Goal: Find specific page/section: Find specific page/section

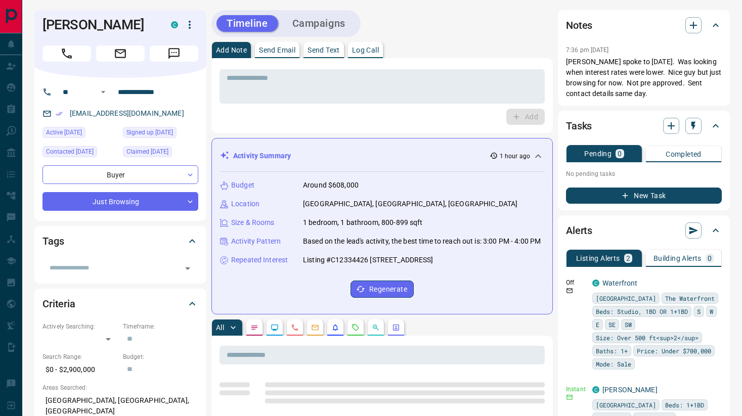
scroll to position [105, 0]
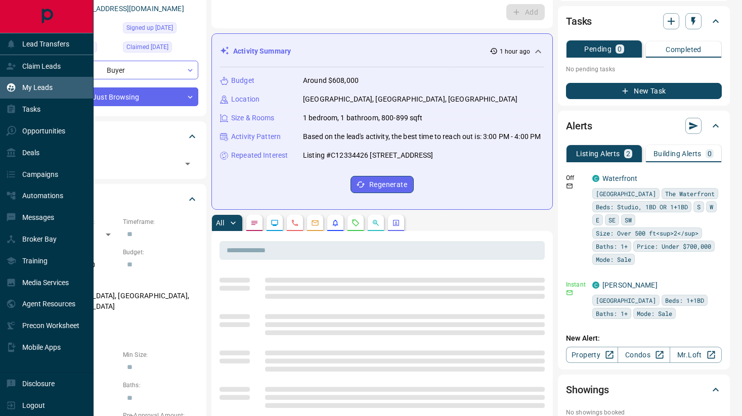
click at [34, 85] on p "My Leads" at bounding box center [37, 87] width 30 height 8
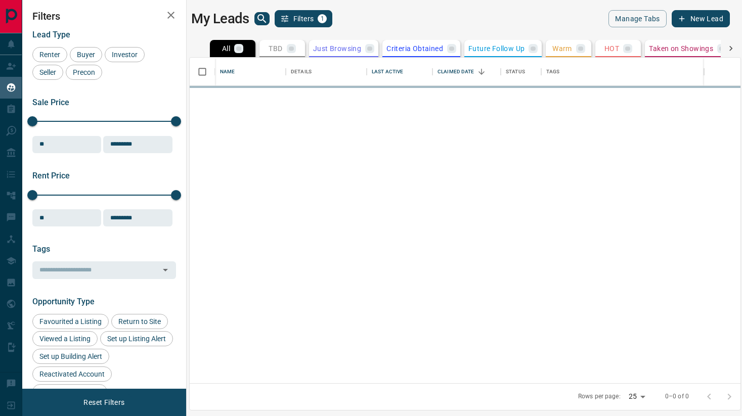
scroll to position [326, 551]
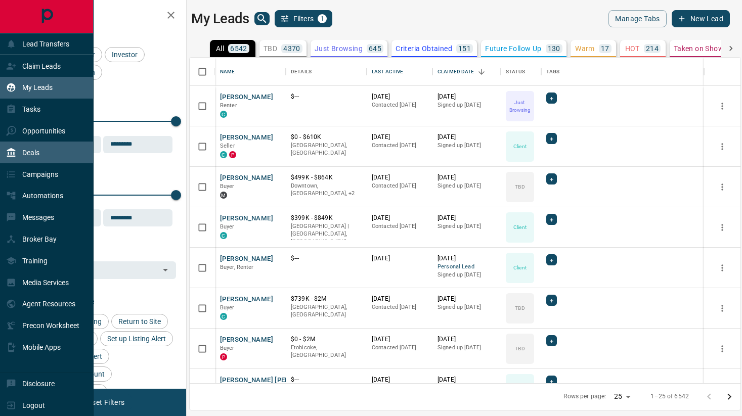
click at [30, 153] on p "Deals" at bounding box center [30, 153] width 17 height 8
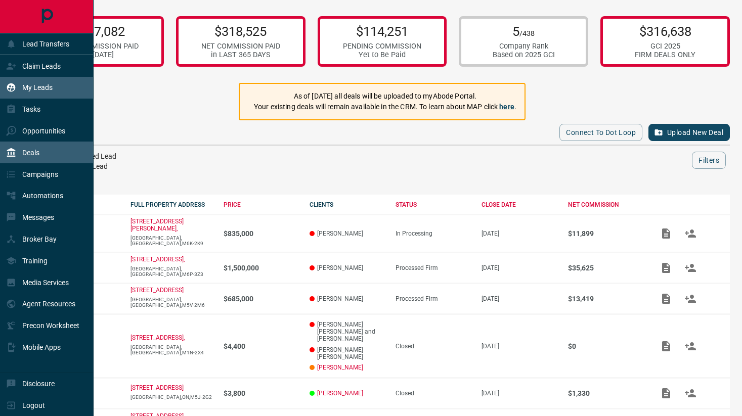
click at [37, 89] on p "My Leads" at bounding box center [37, 87] width 30 height 8
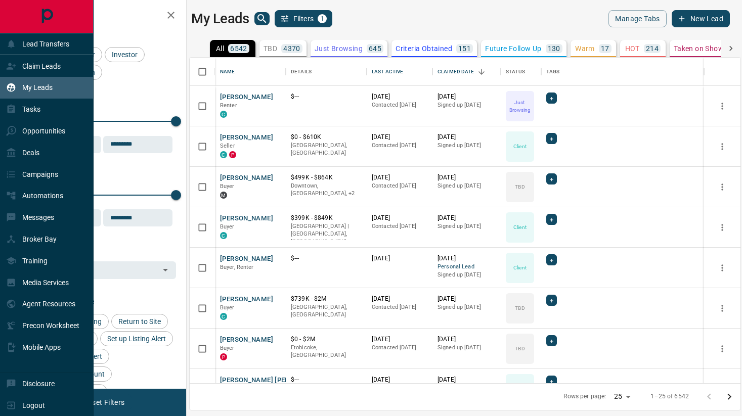
scroll to position [326, 551]
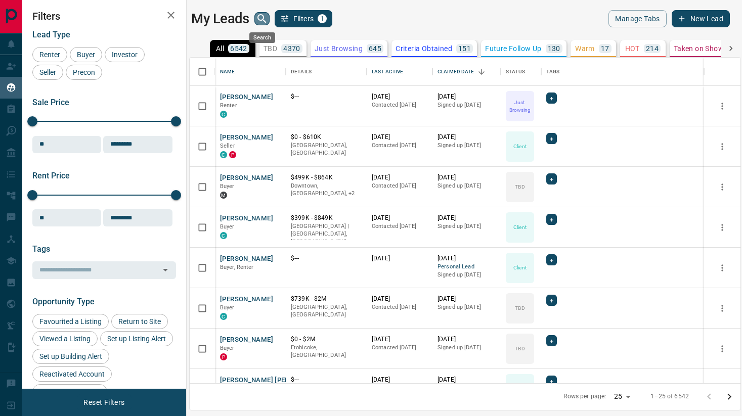
click at [261, 19] on icon "search button" at bounding box center [262, 19] width 12 height 12
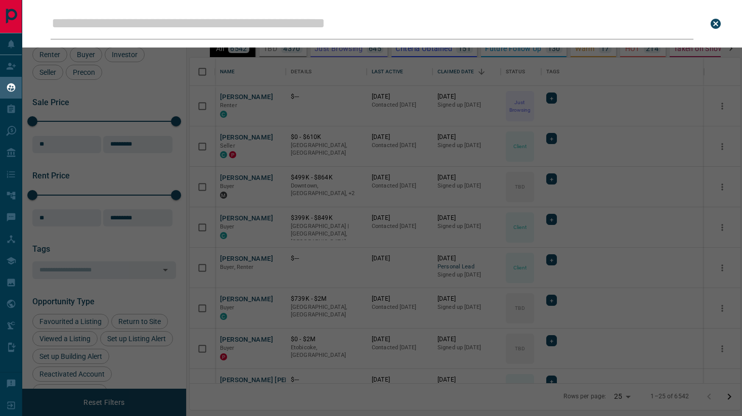
type input "**********"
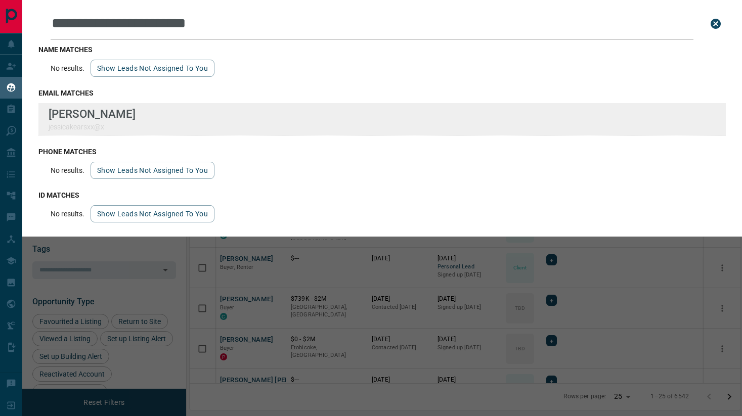
click at [147, 117] on div "[PERSON_NAME] jessicakearsxx@x" at bounding box center [381, 119] width 687 height 32
